Goal: Find specific page/section: Find specific page/section

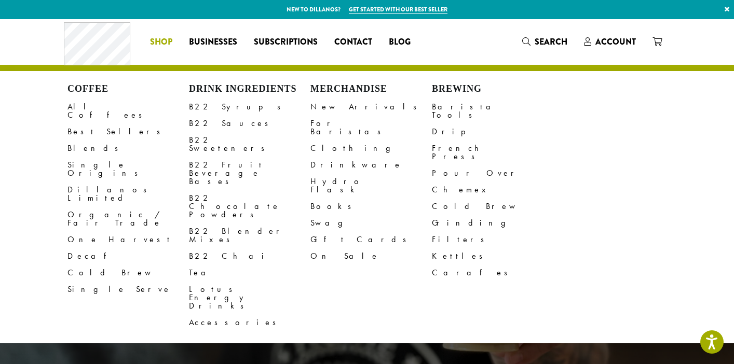
click at [173, 318] on div "CELEBRATING 33 YEARS OF THE WORLD’S SMOOTHEST COFFEE Coffee for Home Coffee For…" at bounding box center [367, 193] width 623 height 348
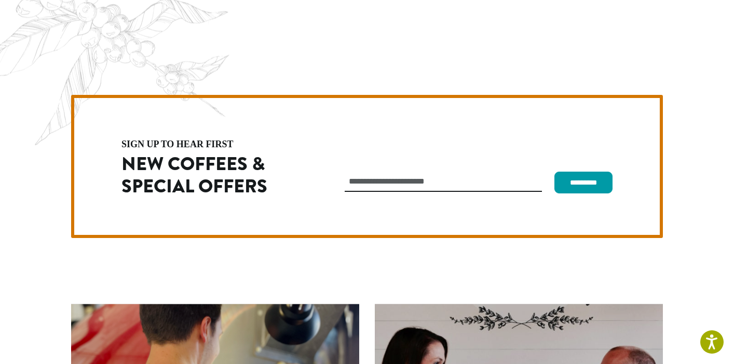
scroll to position [2932, 0]
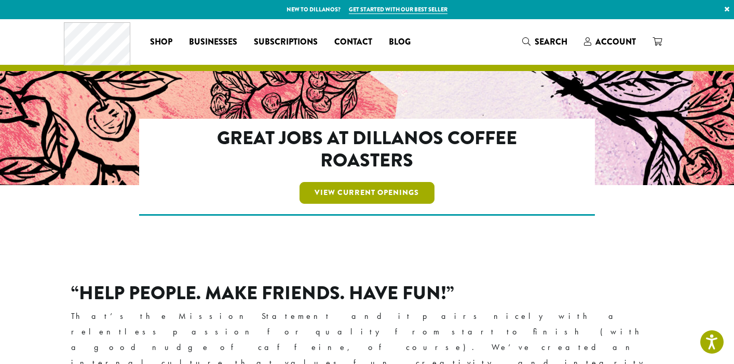
click at [379, 192] on link "View Current Openings" at bounding box center [366, 193] width 135 height 22
